Goal: Information Seeking & Learning: Learn about a topic

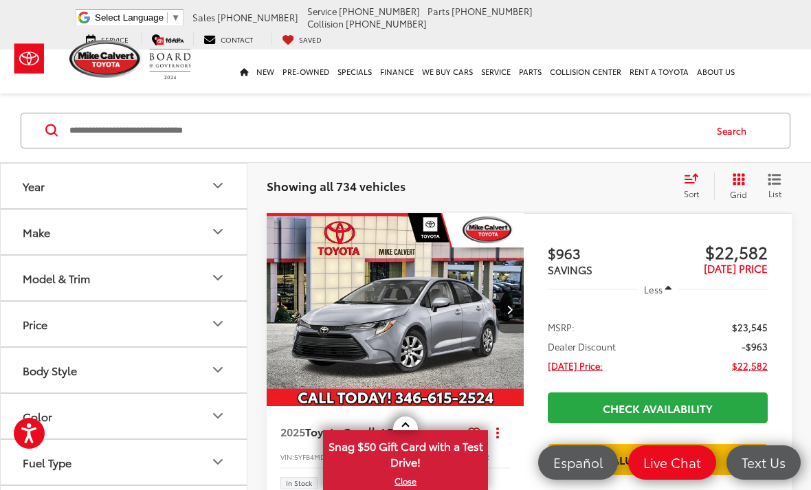
click at [110, 210] on button "Make" at bounding box center [124, 232] width 247 height 45
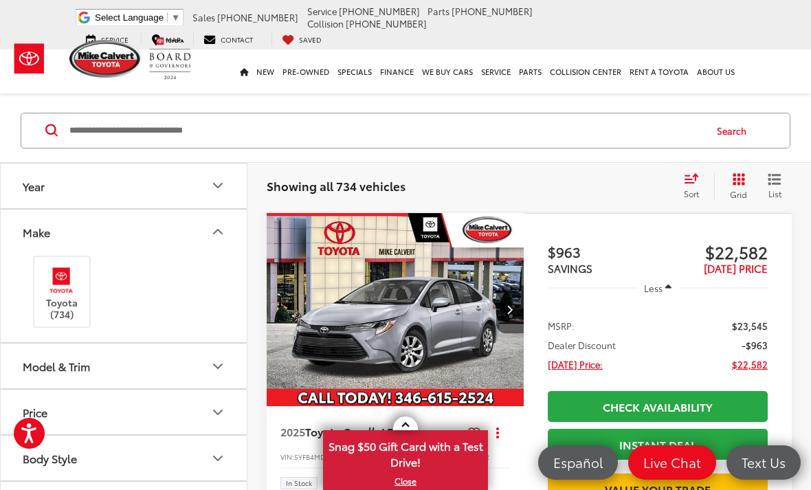
click at [153, 343] on button "Model & Trim" at bounding box center [124, 365] width 247 height 45
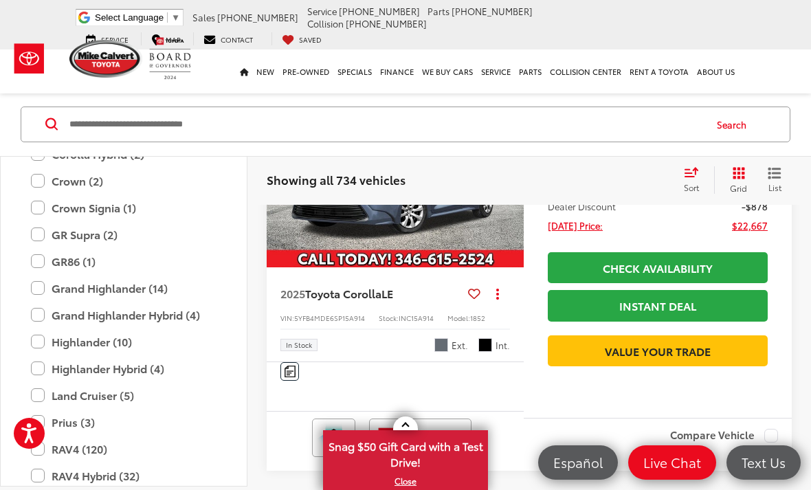
scroll to position [565, 0]
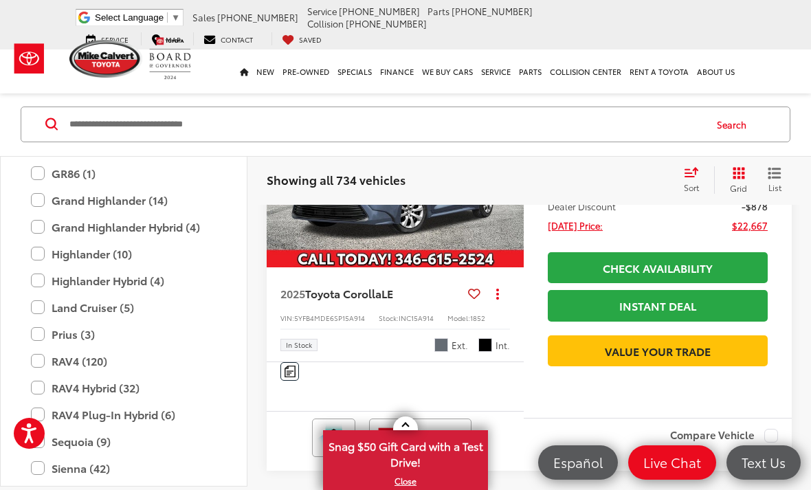
click at [104, 306] on label "Land Cruiser (5)" at bounding box center [123, 307] width 185 height 24
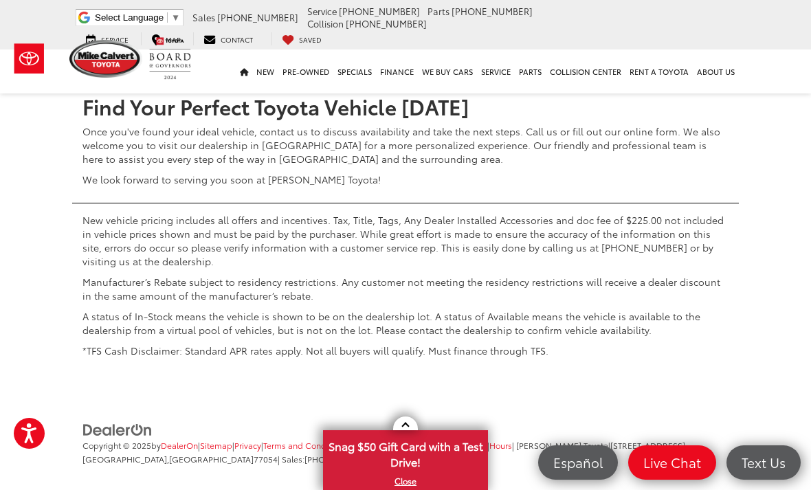
scroll to position [3499, 0]
